Goal: Information Seeking & Learning: Learn about a topic

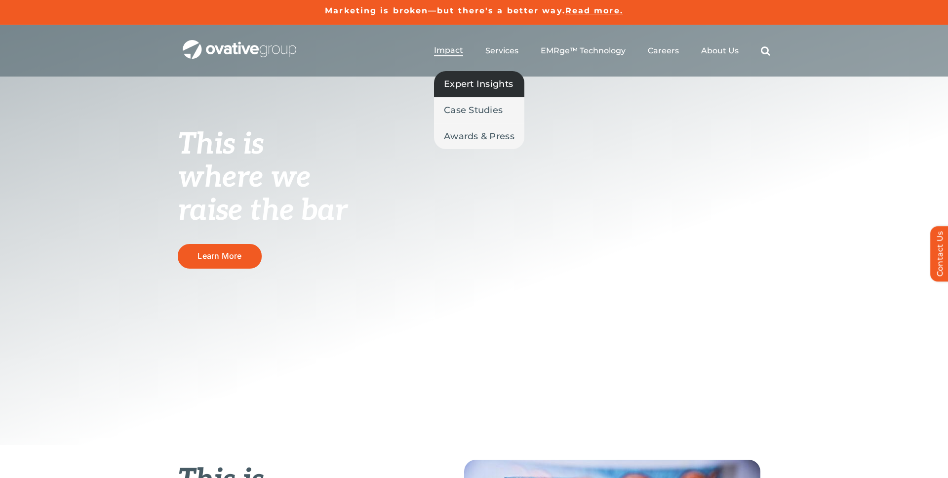
click at [461, 81] on span "Expert Insights" at bounding box center [478, 84] width 69 height 14
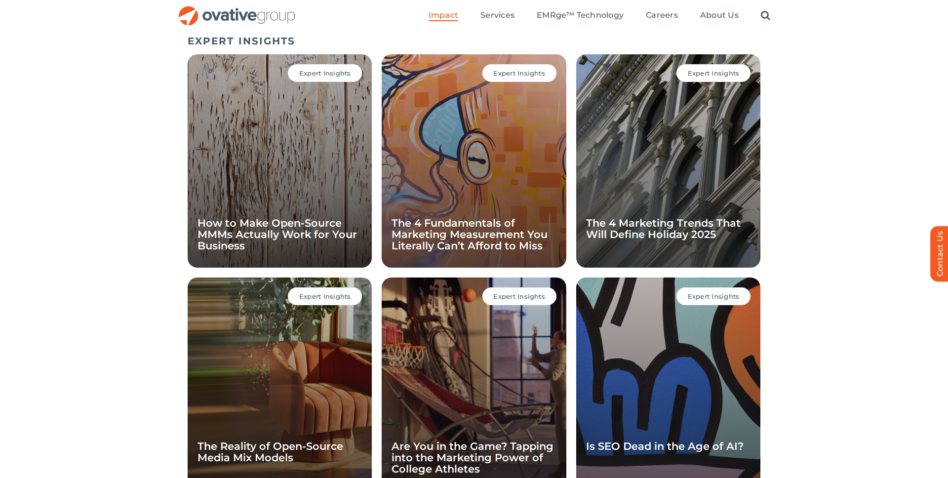
scroll to position [676, 0]
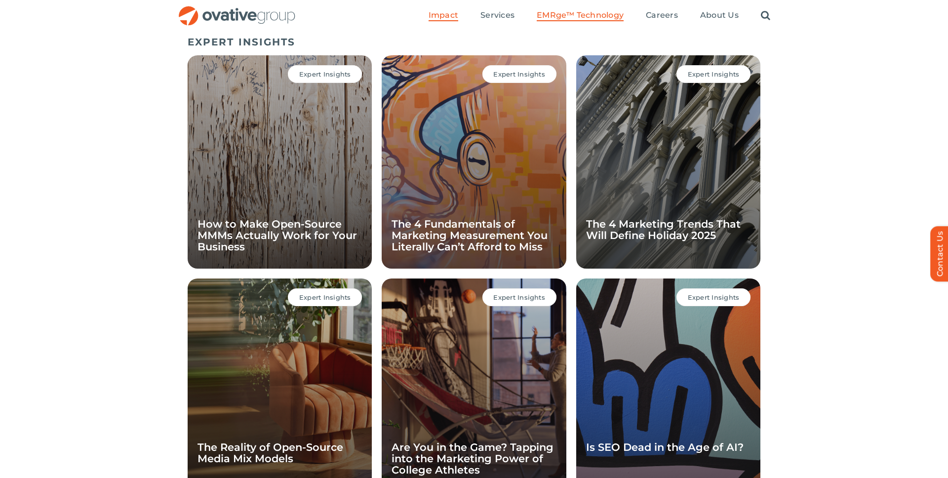
click at [576, 20] on link "EMRge™ Technology" at bounding box center [580, 15] width 87 height 11
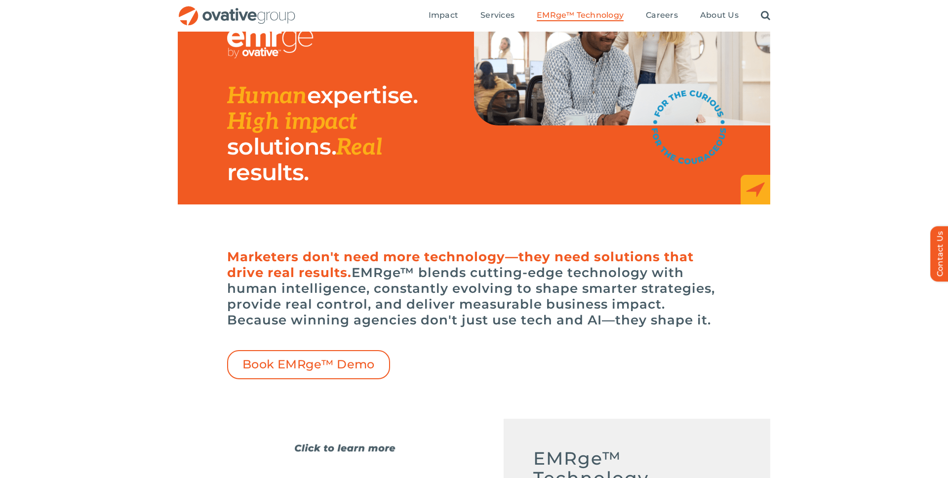
scroll to position [91, 0]
